Goal: Task Accomplishment & Management: Manage account settings

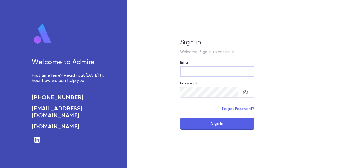
type input "**********"
click at [205, 128] on button "Sign In" at bounding box center [217, 124] width 74 height 12
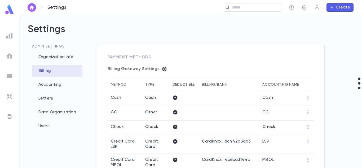
type input "**********"
click at [31, 7] on img "button" at bounding box center [32, 7] width 6 height 4
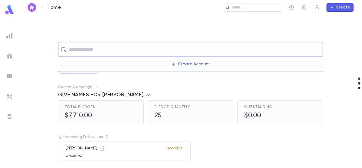
click at [103, 49] on input "text" at bounding box center [194, 49] width 254 height 10
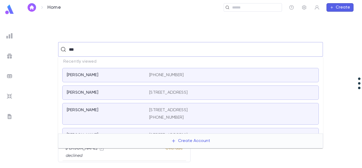
type input "***"
type input "*******"
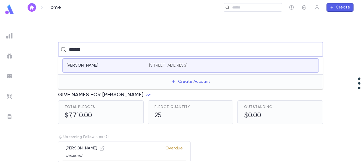
click at [126, 68] on div "[PERSON_NAME] [STREET_ADDRESS]" at bounding box center [190, 65] width 257 height 14
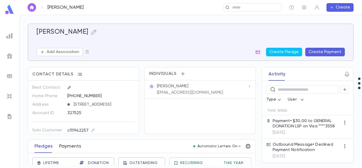
click at [67, 150] on button "Payments" at bounding box center [70, 146] width 22 height 13
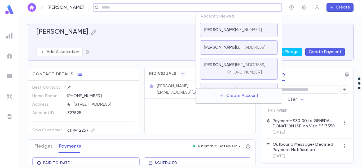
click at [246, 7] on input "text" at bounding box center [190, 7] width 180 height 5
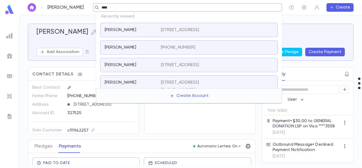
type input "****"
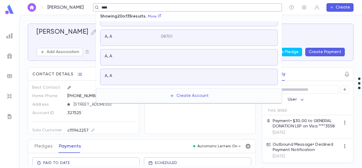
scroll to position [165, 0]
click at [194, 67] on div at bounding box center [217, 70] width 112 height 7
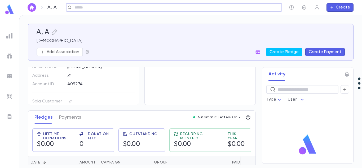
scroll to position [35, 0]
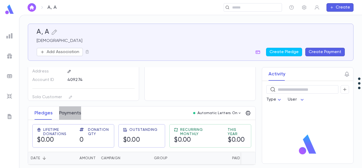
click at [73, 111] on button "Payments" at bounding box center [70, 112] width 22 height 13
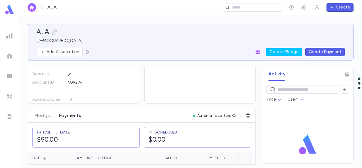
scroll to position [33, 0]
click at [37, 112] on button "Pledges" at bounding box center [43, 115] width 18 height 13
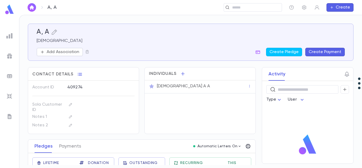
scroll to position [35, 0]
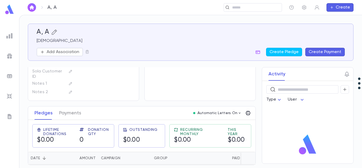
click at [57, 32] on icon "button" at bounding box center [54, 32] width 6 height 6
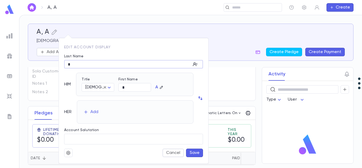
click at [75, 64] on input "*" at bounding box center [127, 64] width 127 height 8
type input "**"
click at [192, 151] on button "Save" at bounding box center [194, 153] width 17 height 8
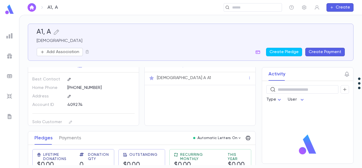
scroll to position [8, 0]
click at [80, 91] on p "[PHONE_NUMBER]" at bounding box center [84, 88] width 34 height 5
drag, startPoint x: 91, startPoint y: 87, endPoint x: 80, endPoint y: 91, distance: 11.2
click at [80, 91] on p "[PHONE_NUMBER]" at bounding box center [84, 88] width 34 height 5
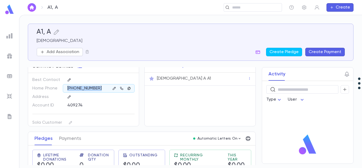
click at [127, 88] on icon "button" at bounding box center [129, 88] width 4 height 4
click at [122, 102] on div "409274" at bounding box center [99, 105] width 72 height 8
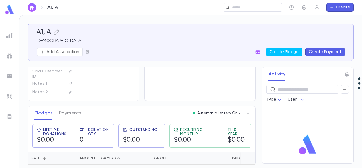
scroll to position [0, 0]
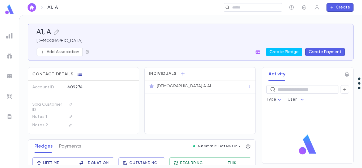
click at [80, 77] on icon "button" at bounding box center [79, 74] width 5 height 5
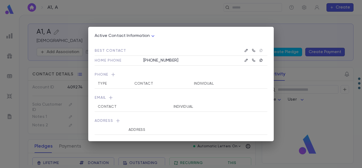
click at [215, 19] on div "Active Contact Information **** Best Contact Home Phone [PHONE_NUMBER] Phone Ty…" at bounding box center [181, 84] width 362 height 168
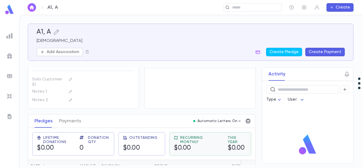
scroll to position [35, 0]
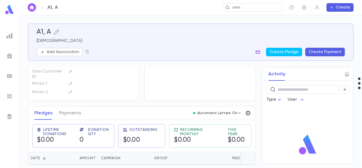
click at [259, 51] on icon "button" at bounding box center [257, 51] width 5 height 5
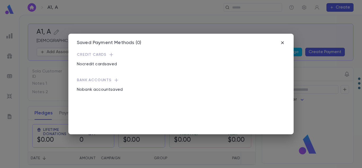
click at [259, 51] on div "Saved Payment Methods (0) Credit Cards No credit card saved Bank Accounts No ba…" at bounding box center [181, 84] width 226 height 101
click at [284, 42] on icon "button" at bounding box center [282, 42] width 5 height 5
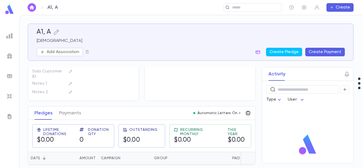
scroll to position [0, 0]
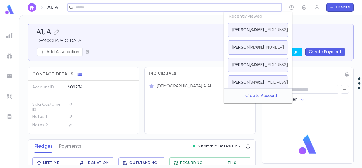
click at [234, 7] on input "text" at bounding box center [173, 7] width 198 height 5
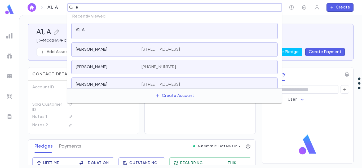
type input "*"
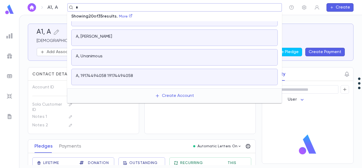
scroll to position [19, 0]
click at [164, 53] on div at bounding box center [208, 56] width 132 height 7
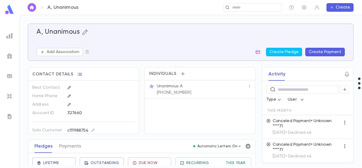
click at [85, 31] on icon "button" at bounding box center [85, 32] width 6 height 6
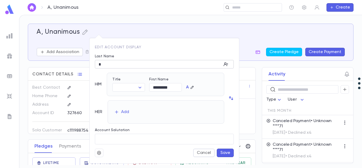
click at [104, 63] on input "*" at bounding box center [158, 64] width 127 height 8
type input "**"
click at [224, 153] on button "Save" at bounding box center [225, 153] width 17 height 8
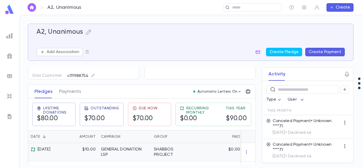
scroll to position [56, 0]
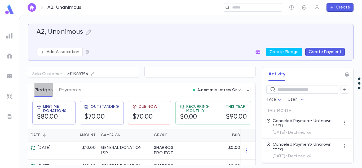
click at [44, 89] on button "Pledges" at bounding box center [43, 89] width 18 height 13
click at [72, 147] on div "$10.00" at bounding box center [81, 150] width 34 height 18
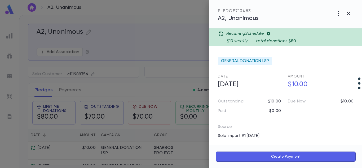
click at [269, 35] on icon at bounding box center [269, 34] width 4 height 4
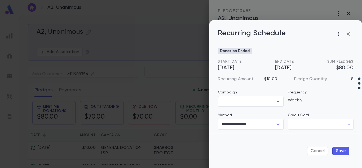
type input "******"
type input "**********"
click at [349, 33] on icon "button" at bounding box center [348, 34] width 6 height 6
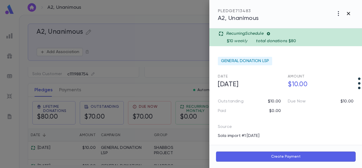
click at [348, 13] on icon "button" at bounding box center [348, 13] width 3 height 3
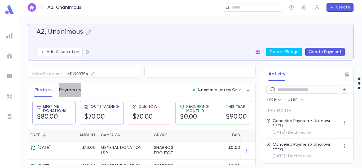
click at [71, 89] on button "Payments" at bounding box center [70, 89] width 22 height 13
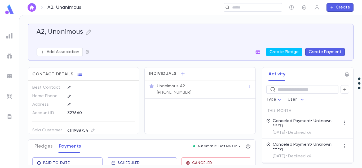
scroll to position [26, 0]
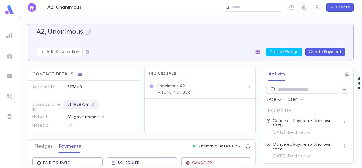
click at [78, 105] on div "c111988754" at bounding box center [81, 104] width 36 height 8
click at [116, 121] on input "**********" at bounding box center [138, 118] width 74 height 10
click at [37, 149] on div at bounding box center [181, 84] width 362 height 168
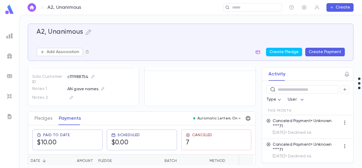
scroll to position [27, 0]
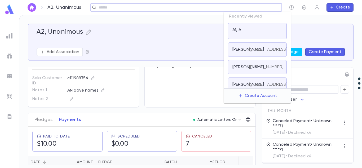
click at [236, 8] on input "text" at bounding box center [184, 7] width 175 height 5
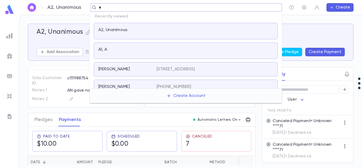
type input "*"
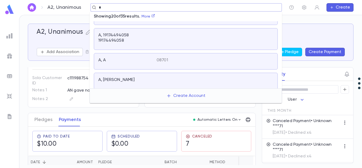
scroll to position [40, 0]
click at [189, 57] on div "08701" at bounding box center [215, 59] width 117 height 5
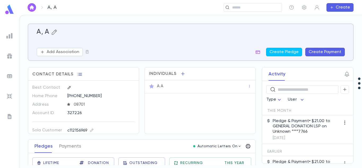
click at [53, 33] on icon "button" at bounding box center [54, 32] width 6 height 6
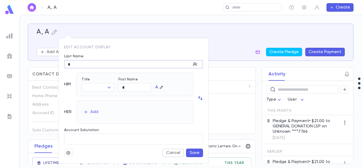
click at [81, 65] on input "*" at bounding box center [127, 64] width 127 height 8
type input "**"
click at [191, 152] on button "Save" at bounding box center [194, 153] width 17 height 8
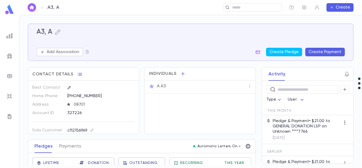
scroll to position [90, 0]
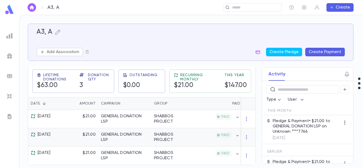
click at [34, 132] on icon at bounding box center [33, 134] width 5 height 5
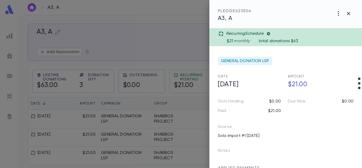
click at [219, 34] on icon at bounding box center [221, 33] width 5 height 5
click at [220, 33] on icon at bounding box center [221, 33] width 5 height 5
click at [270, 33] on icon at bounding box center [268, 33] width 3 height 3
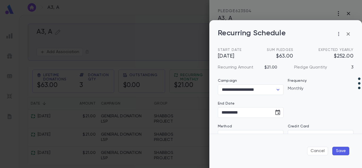
type input "********"
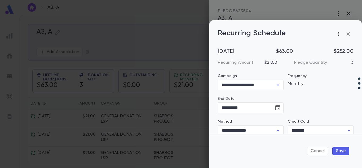
scroll to position [0, 0]
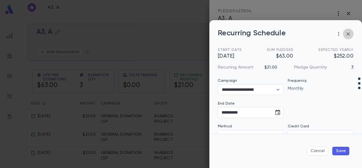
click at [348, 32] on icon "button" at bounding box center [348, 34] width 6 height 6
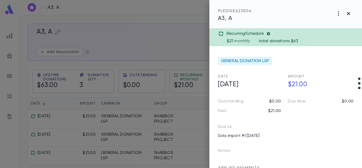
click at [351, 16] on icon "button" at bounding box center [349, 13] width 6 height 6
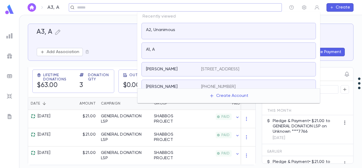
click at [242, 8] on input "text" at bounding box center [174, 7] width 196 height 5
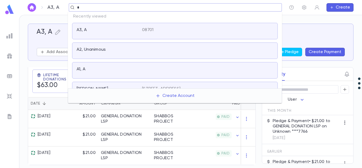
type input "*"
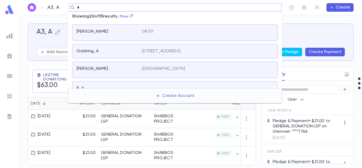
scroll to position [313, 0]
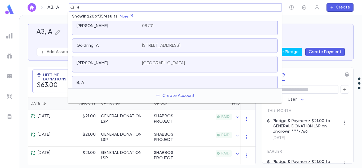
click at [123, 80] on div "B, A" at bounding box center [106, 82] width 59 height 5
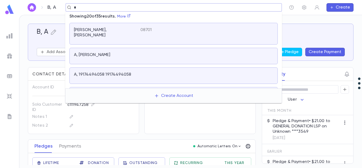
scroll to position [313, 0]
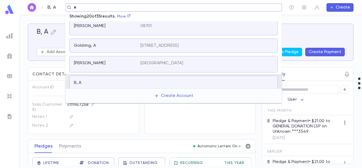
type input "*"
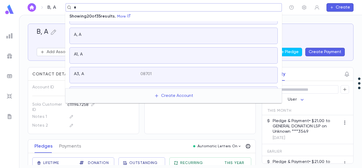
scroll to position [136, 0]
click at [138, 33] on div "A, A" at bounding box center [107, 35] width 67 height 7
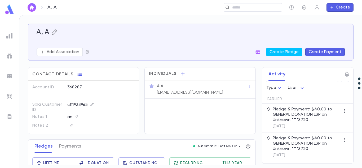
click at [56, 31] on icon "button" at bounding box center [54, 31] width 5 height 5
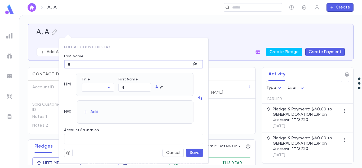
click at [71, 63] on input "*" at bounding box center [127, 64] width 127 height 8
type input "**"
click at [192, 156] on button "Save" at bounding box center [194, 153] width 17 height 8
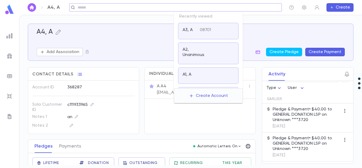
click at [235, 7] on input "text" at bounding box center [174, 7] width 196 height 5
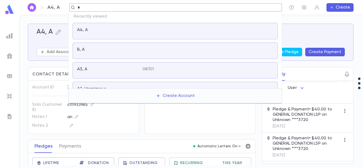
type input "*"
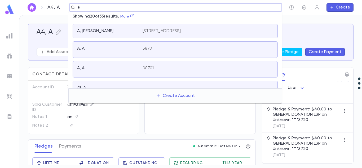
scroll to position [83, 0]
click at [181, 41] on div "A, A 58701" at bounding box center [175, 49] width 205 height 16
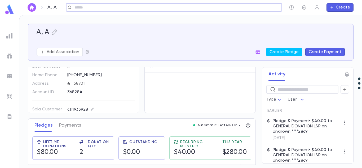
scroll to position [21, 0]
click at [119, 83] on icon "button" at bounding box center [121, 83] width 4 height 4
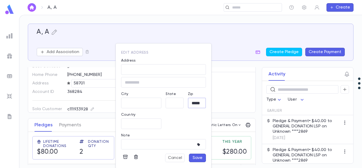
click at [192, 103] on input "*****" at bounding box center [197, 103] width 18 height 6
type input "*****"
click at [197, 155] on button "Save" at bounding box center [197, 158] width 17 height 8
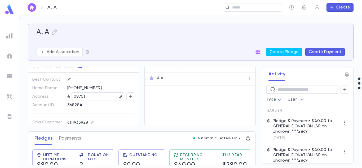
scroll to position [0, 0]
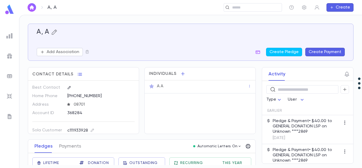
click at [55, 33] on icon "button" at bounding box center [54, 31] width 5 height 5
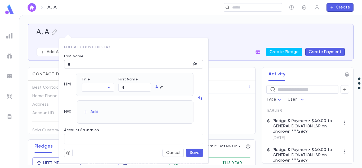
click at [78, 64] on input "*" at bounding box center [127, 64] width 127 height 8
type input "**"
click at [193, 152] on button "Save" at bounding box center [194, 153] width 17 height 8
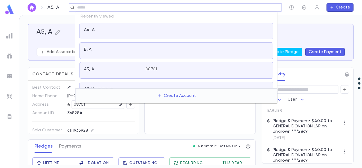
click at [250, 10] on input "text" at bounding box center [174, 7] width 196 height 5
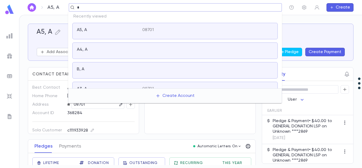
type input "*"
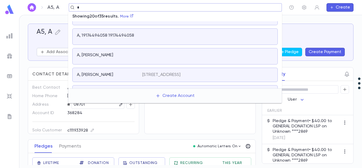
scroll to position [68, 0]
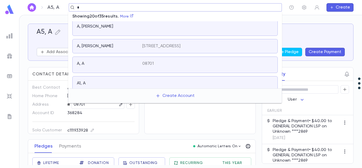
click at [136, 63] on div "A, A" at bounding box center [110, 64] width 66 height 7
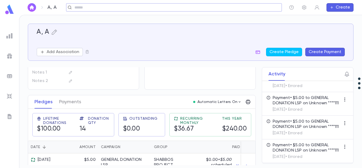
scroll to position [46, 0]
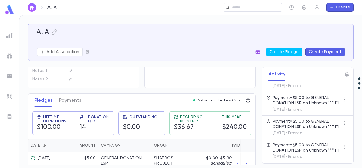
click at [260, 51] on icon "button" at bounding box center [257, 51] width 5 height 5
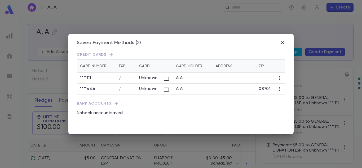
click at [282, 43] on icon "button" at bounding box center [282, 42] width 5 height 5
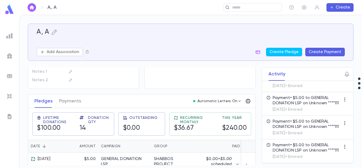
scroll to position [0, 0]
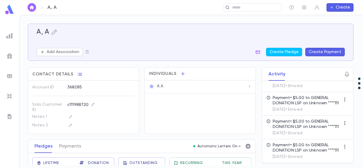
click at [82, 147] on div "Pledges Payments" at bounding box center [57, 146] width 53 height 13
click at [74, 144] on button "Payments" at bounding box center [70, 146] width 22 height 13
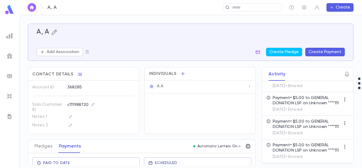
click at [56, 32] on icon "button" at bounding box center [54, 31] width 5 height 5
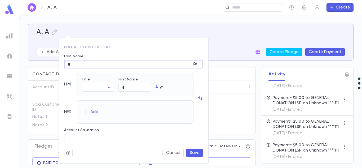
click at [78, 67] on input "*" at bounding box center [127, 64] width 127 height 8
type input "**"
click at [197, 153] on button "Save" at bounding box center [194, 153] width 17 height 8
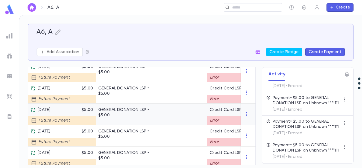
scroll to position [199, 0]
click at [61, 113] on div "Future Payment" at bounding box center [51, 119] width 40 height 12
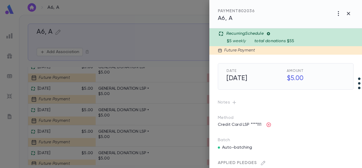
click at [270, 33] on icon at bounding box center [268, 33] width 3 height 3
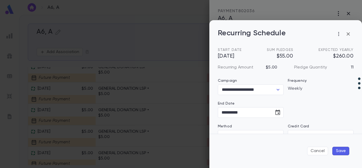
type input "*******"
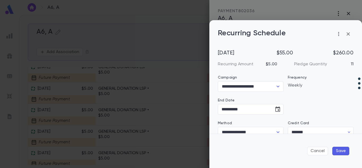
scroll to position [0, 0]
